Goal: Submit feedback/report problem: Submit feedback/report problem

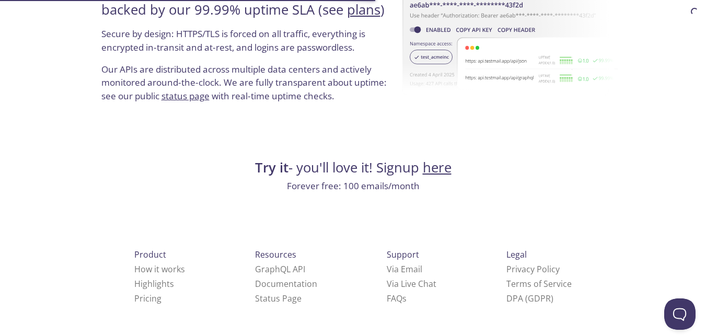
click at [386, 272] on link "Via Email" at bounding box center [404, 268] width 36 height 11
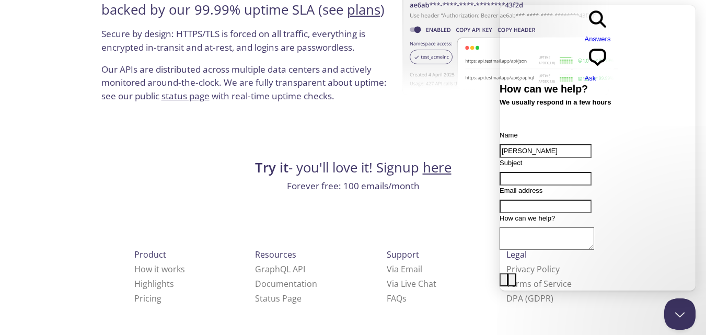
type input "[PERSON_NAME]"
click at [545, 172] on input "Subject" at bounding box center [545, 179] width 92 height 14
click at [534, 172] on input "Subject" at bounding box center [545, 179] width 92 height 14
paste input "Track Sponsorship Invitation for INNOVORTEX 3.0 at DTU"
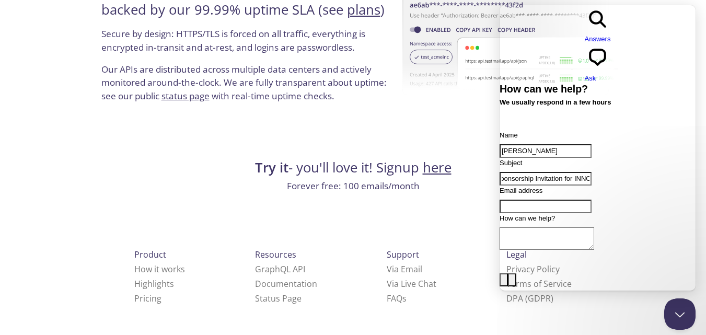
type input "Track Sponsorship Invitation for INNOVORTEX 3.0 at DTU"
click at [535, 200] on input "Email address" at bounding box center [545, 207] width 92 height 14
type input "[EMAIL_ADDRESS][DOMAIN_NAME]"
click at [538, 228] on textarea "How can we help?" at bounding box center [546, 238] width 95 height 22
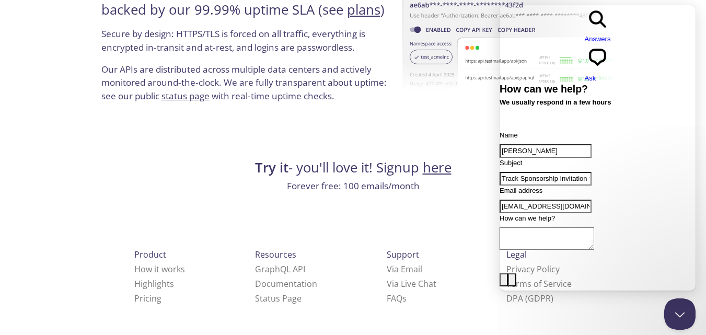
click at [557, 227] on textarea "How can we help?" at bounding box center [546, 238] width 95 height 22
paste textarea "Dear [PERSON_NAME] assure, Greetings from TechNeeds, IGDTUW! I am [PERSON_NAME]…"
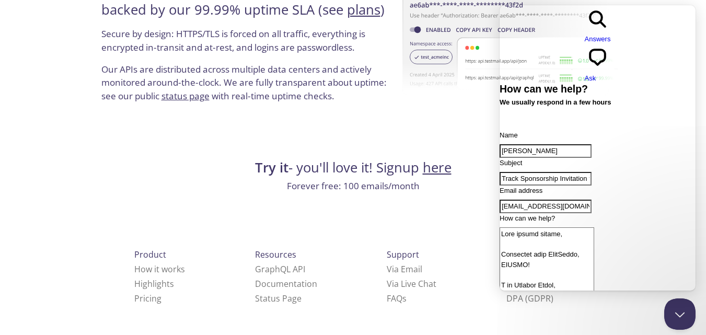
click at [580, 227] on textarea "How can we help?" at bounding box center [546, 279] width 95 height 104
type textarea "Dear [DOMAIN_NAME], Greetings from TechNeeds, IGDTUW! I am [PERSON_NAME], Spons…"
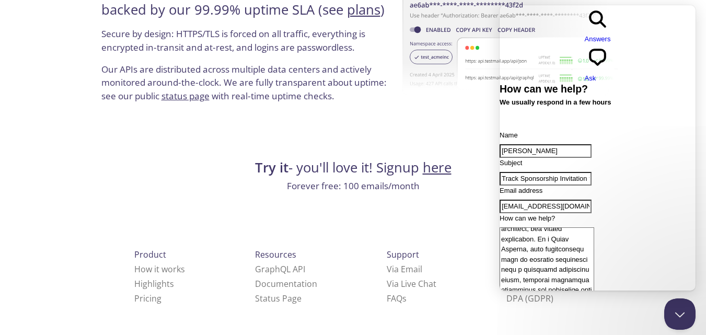
scroll to position [399, 0]
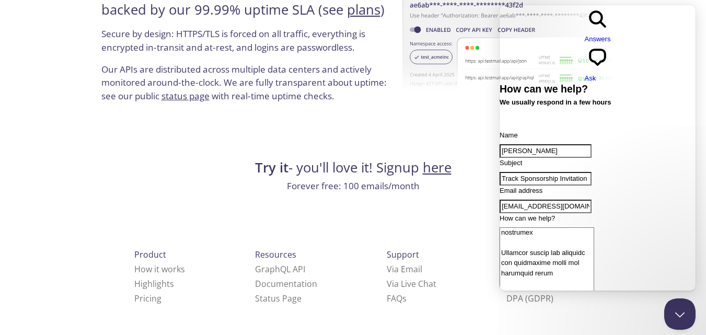
drag, startPoint x: 669, startPoint y: 206, endPoint x: 1162, endPoint y: 311, distance: 503.6
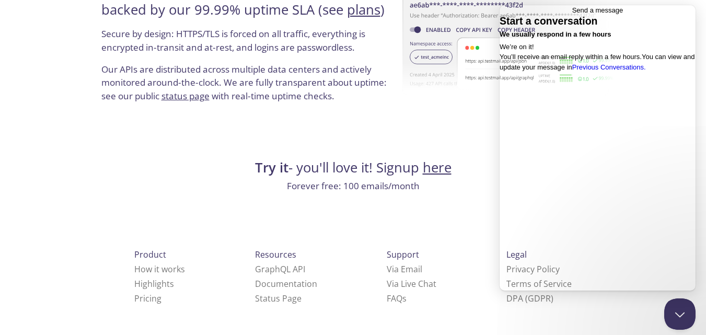
scroll to position [0, 0]
click at [572, 14] on span "Go back" at bounding box center [572, 10] width 0 height 8
